Goal: Find contact information: Find contact information

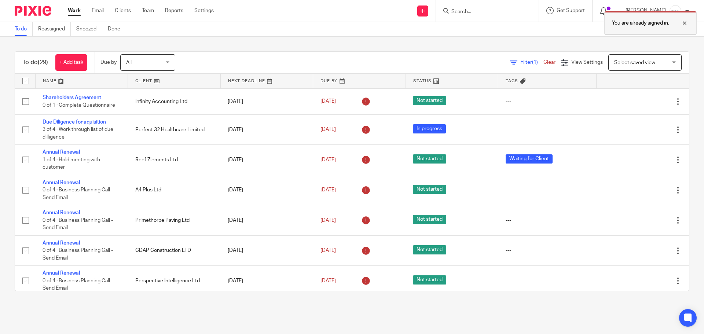
click at [687, 22] on div at bounding box center [680, 23] width 20 height 9
click at [489, 12] on input "Search" at bounding box center [484, 12] width 66 height 7
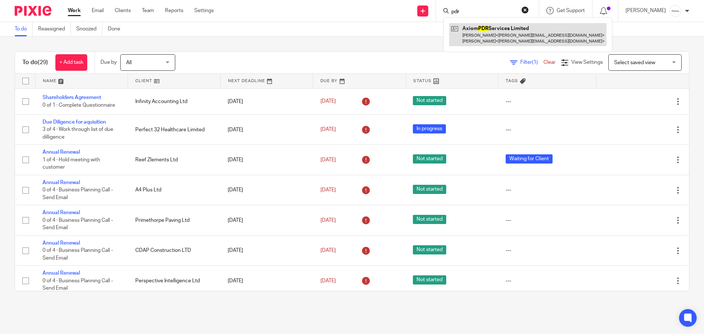
type input "pdr"
click at [503, 30] on link at bounding box center [527, 34] width 157 height 23
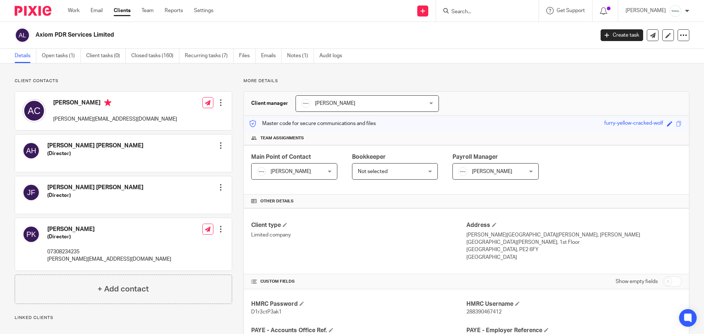
click at [63, 251] on p "07308234235" at bounding box center [109, 251] width 124 height 7
copy p "07308234235"
